Goal: Task Accomplishment & Management: Use online tool/utility

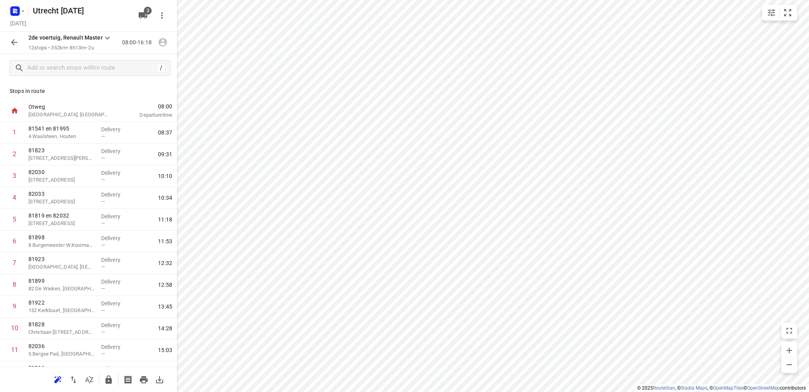
scroll to position [38, 0]
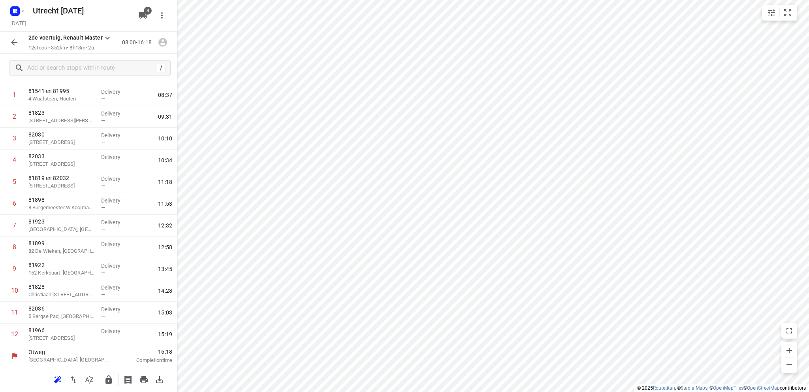
click at [9, 39] on button "button" at bounding box center [14, 42] width 16 height 16
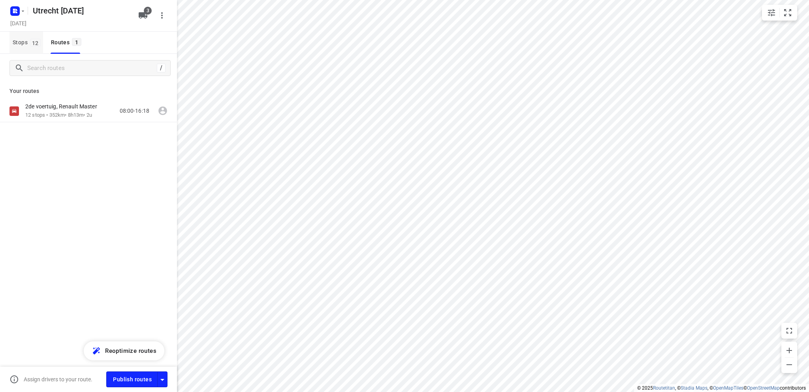
click at [18, 41] on span "Stops 12" at bounding box center [28, 43] width 30 height 10
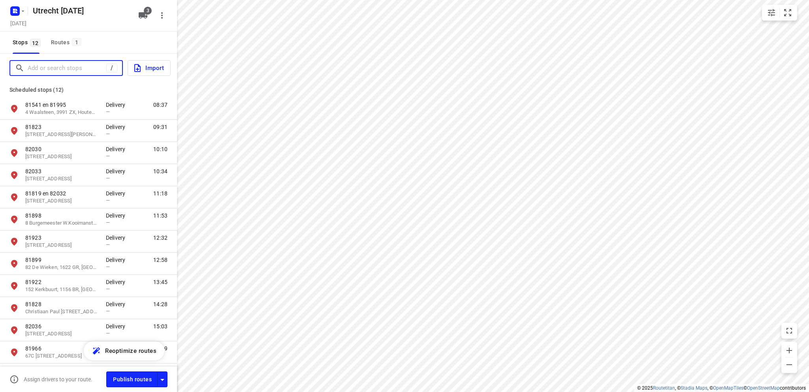
click at [54, 64] on input "Add or search stops" at bounding box center [67, 68] width 79 height 12
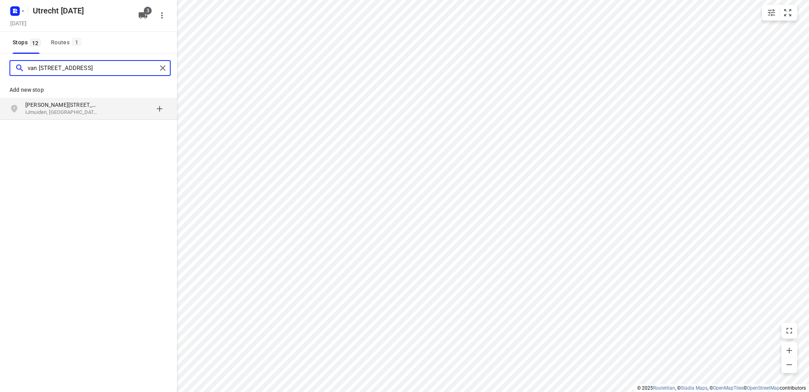
type input "van [STREET_ADDRESS]"
click at [62, 104] on p "[PERSON_NAME][STREET_ADDRESS]" at bounding box center [61, 105] width 73 height 8
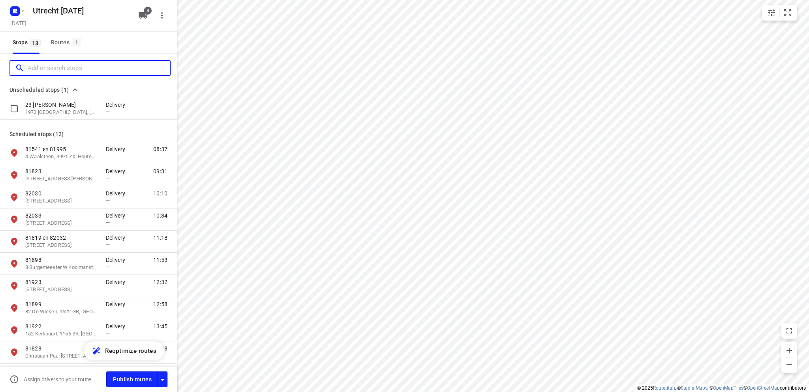
scroll to position [0, 0]
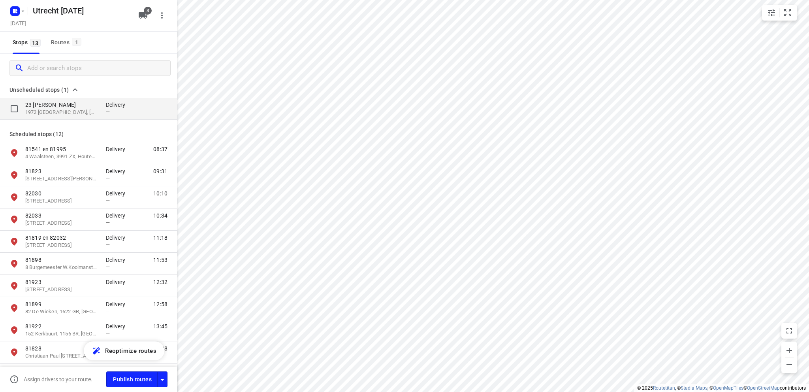
click at [65, 110] on p "1972 [GEOGRAPHIC_DATA], [GEOGRAPHIC_DATA], [GEOGRAPHIC_DATA]" at bounding box center [61, 113] width 73 height 8
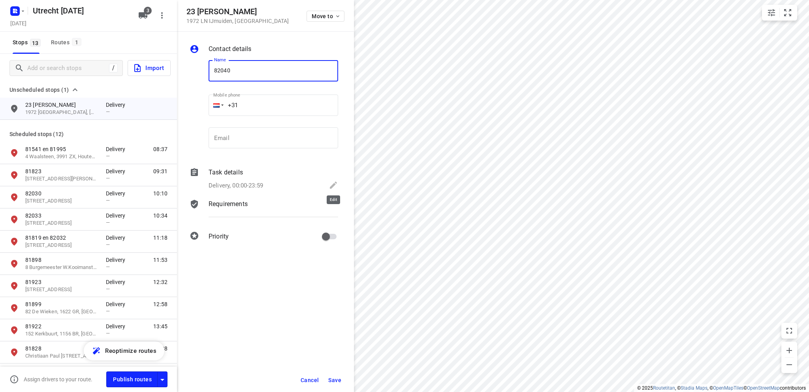
type input "82040"
click at [334, 183] on icon at bounding box center [333, 184] width 7 height 7
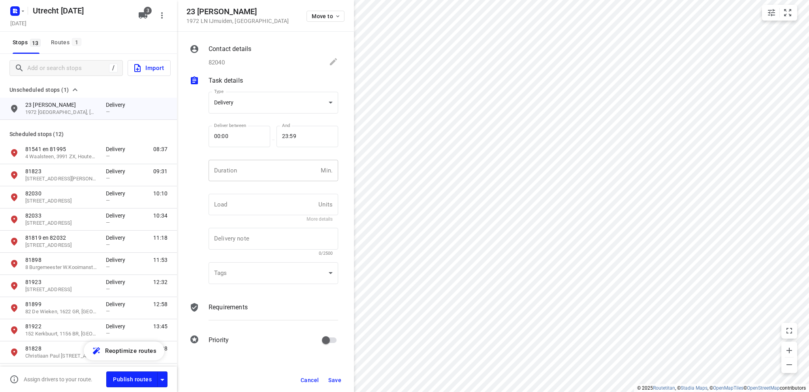
click at [236, 172] on input "number" at bounding box center [263, 170] width 109 height 21
type input "10"
click at [332, 376] on button "Save" at bounding box center [334, 380] width 19 height 14
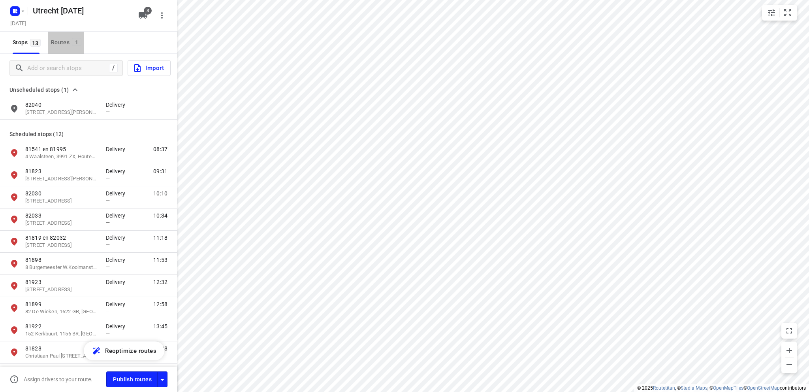
click at [61, 42] on div "Routes 1" at bounding box center [67, 43] width 33 height 10
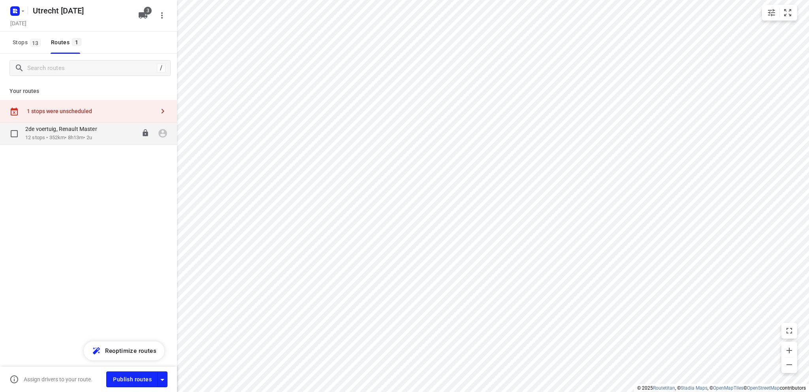
click at [73, 133] on div "2de voertuig, Renault Master" at bounding box center [65, 129] width 80 height 9
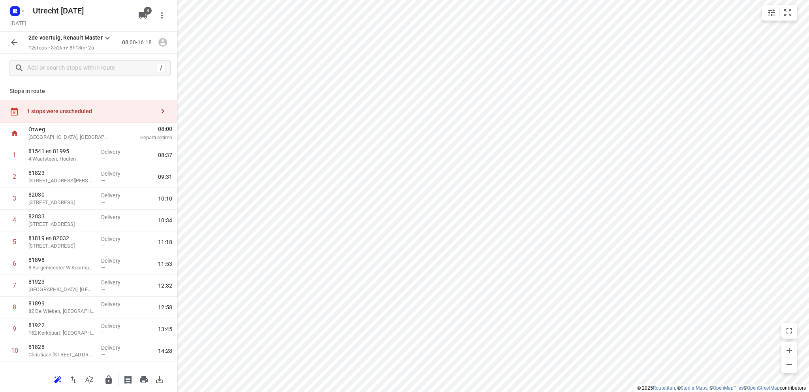
click at [82, 109] on div "1 stops were unscheduled" at bounding box center [91, 111] width 128 height 6
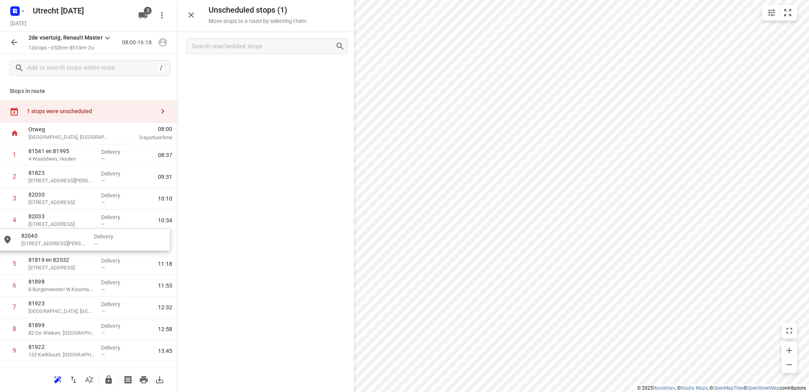
drag, startPoint x: 244, startPoint y: 73, endPoint x: 57, endPoint y: 241, distance: 251.8
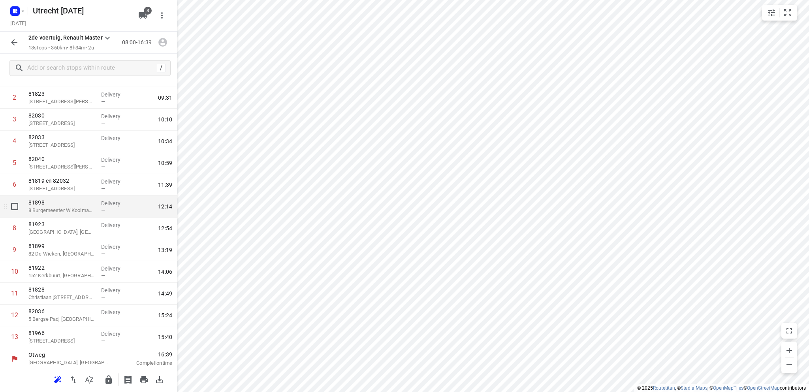
scroll to position [59, 0]
drag, startPoint x: 68, startPoint y: 229, endPoint x: 68, endPoint y: 253, distance: 23.7
click at [68, 253] on div "1 81541 en 81995 4 Waalsteen, Houten Delivery — 08:37 2 81823 [GEOGRAPHIC_DATA]…" at bounding box center [88, 203] width 177 height 283
click at [144, 377] on icon "button" at bounding box center [143, 379] width 9 height 9
